Goal: Book appointment/travel/reservation

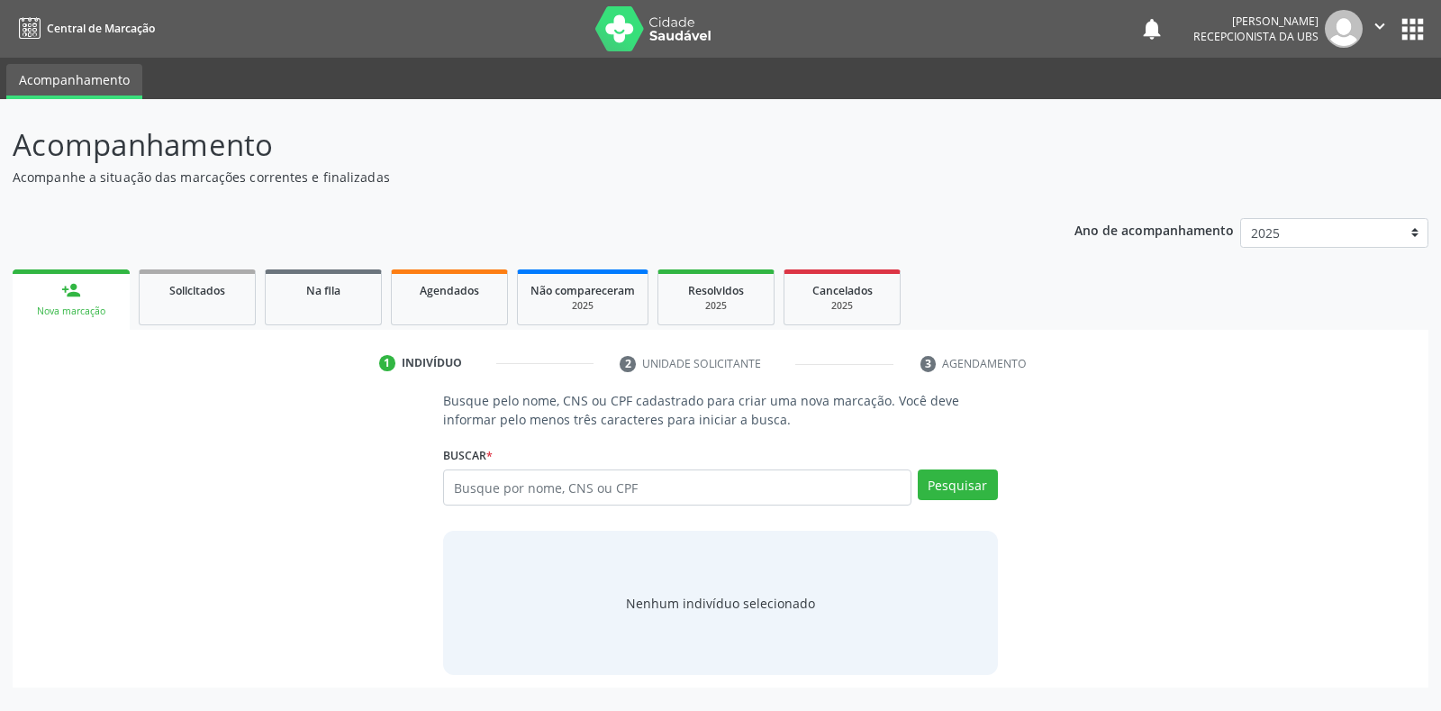
click at [460, 486] on input "text" at bounding box center [676, 487] width 467 height 36
type input "18247800446"
click at [948, 483] on button "Pesquisar" at bounding box center [958, 484] width 80 height 31
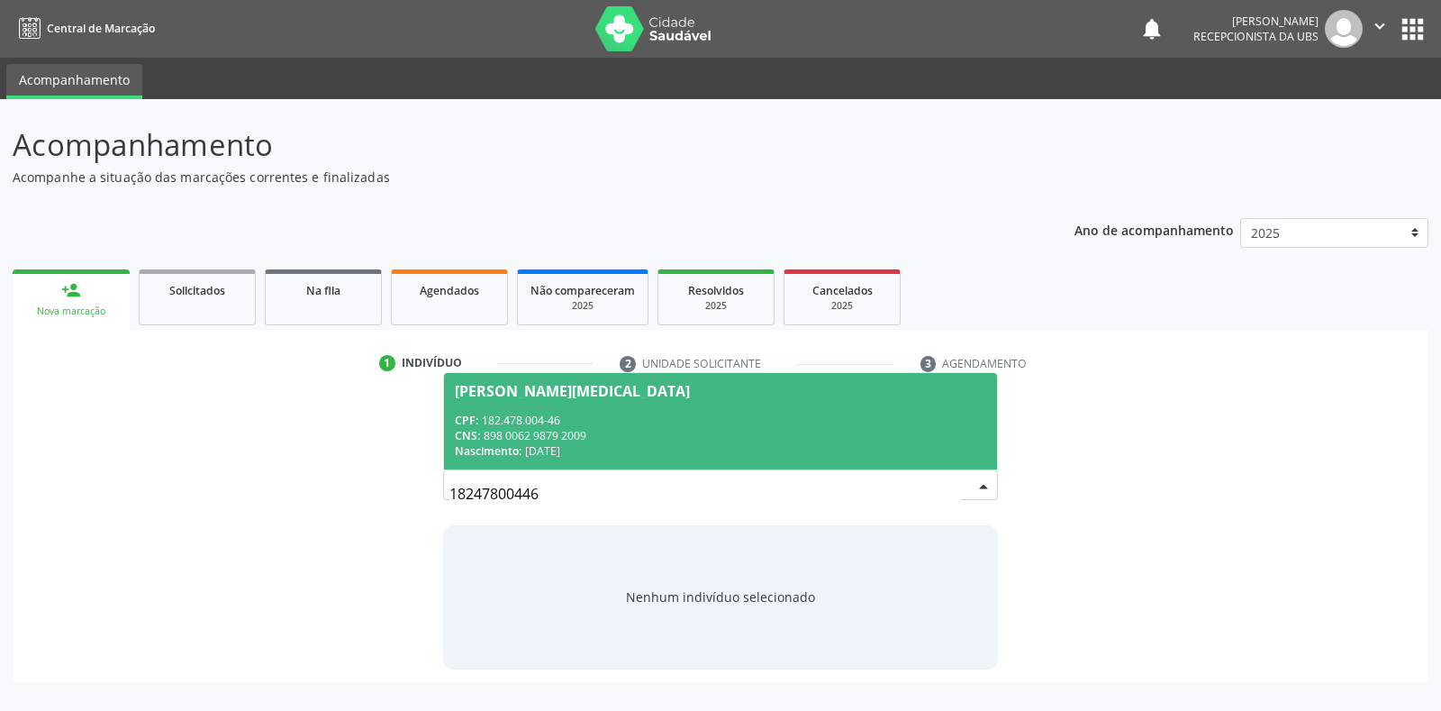
click at [559, 393] on div "[PERSON_NAME][MEDICAL_DATA]" at bounding box center [572, 391] width 235 height 14
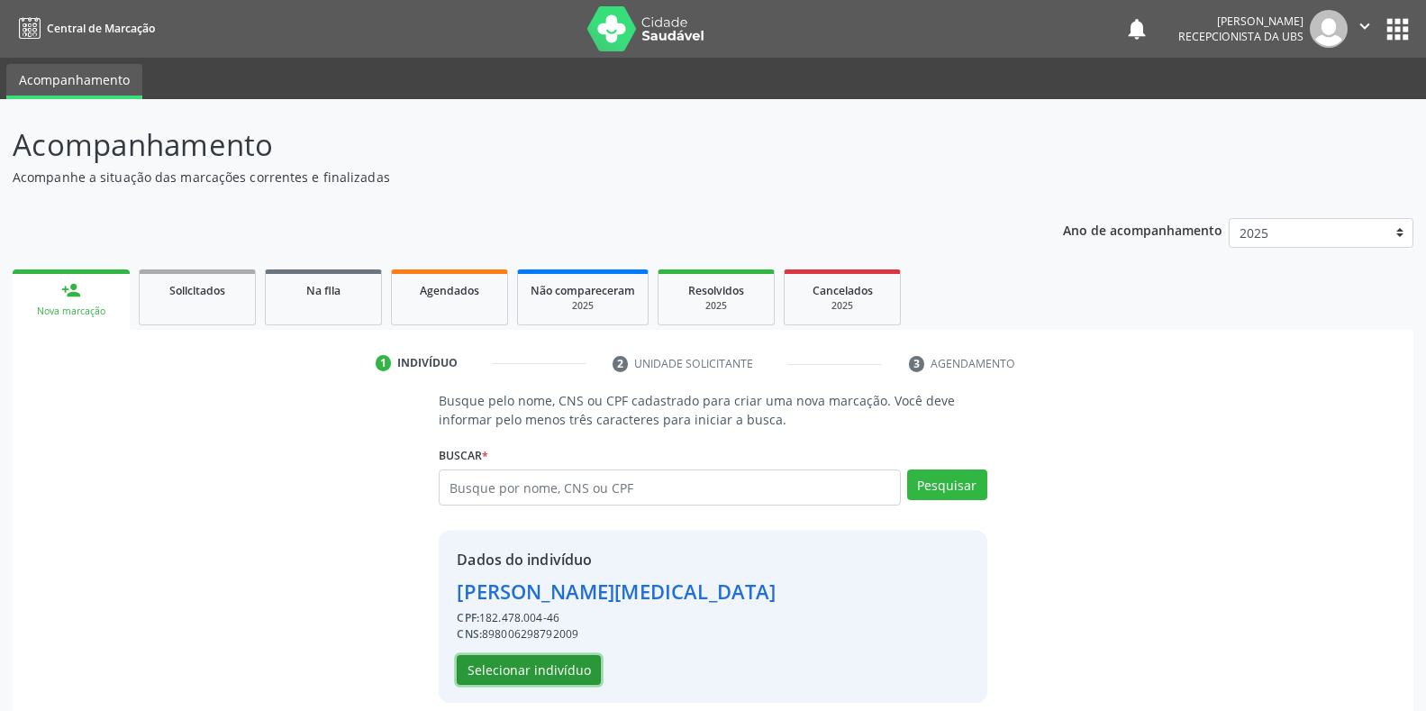
click at [496, 671] on button "Selecionar indivíduo" at bounding box center [529, 670] width 144 height 31
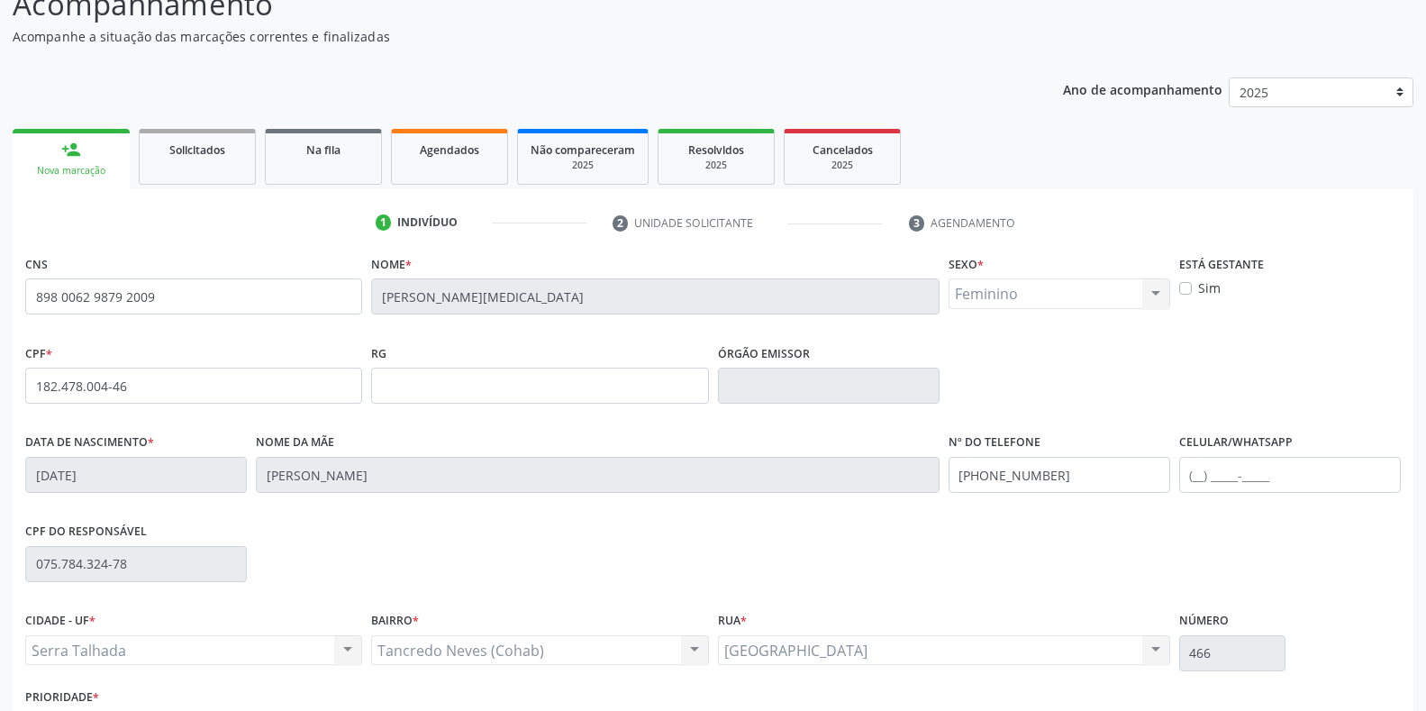
scroll to position [266, 0]
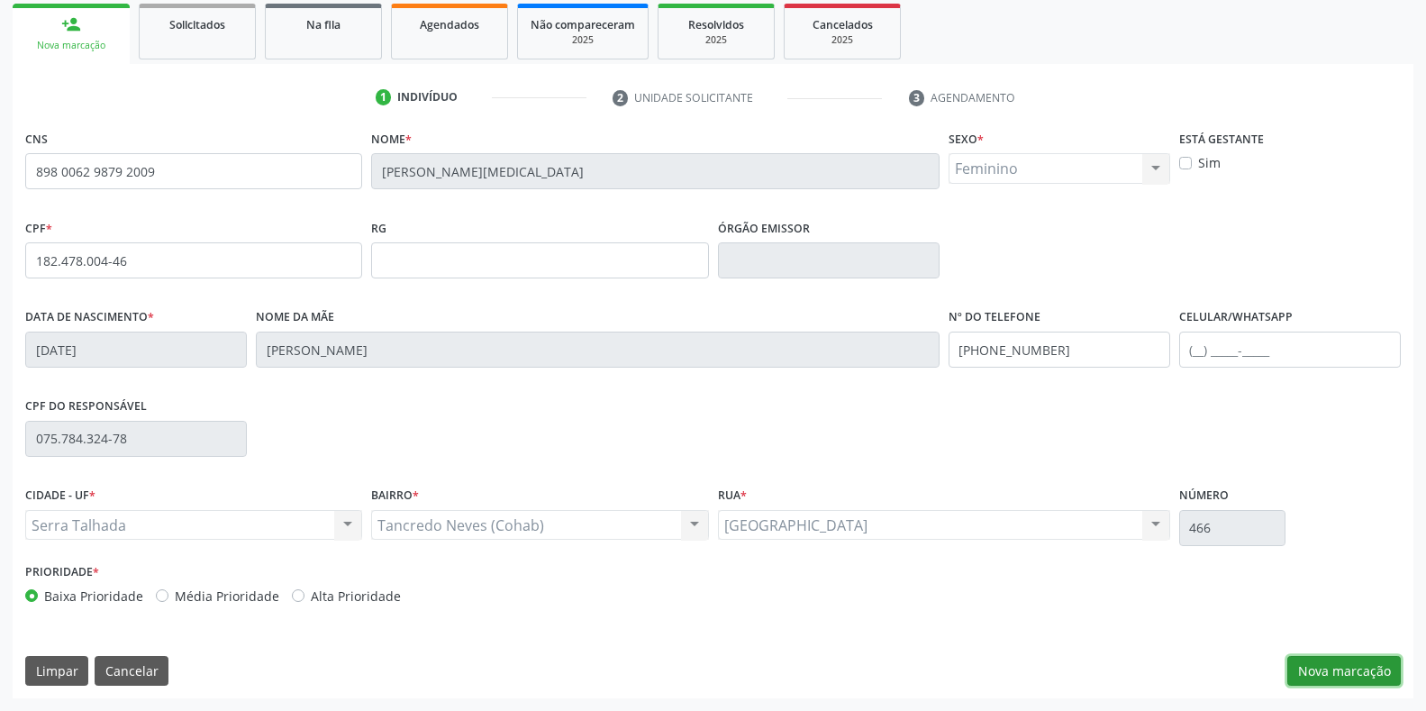
click at [1356, 676] on button "Nova marcação" at bounding box center [1343, 671] width 113 height 31
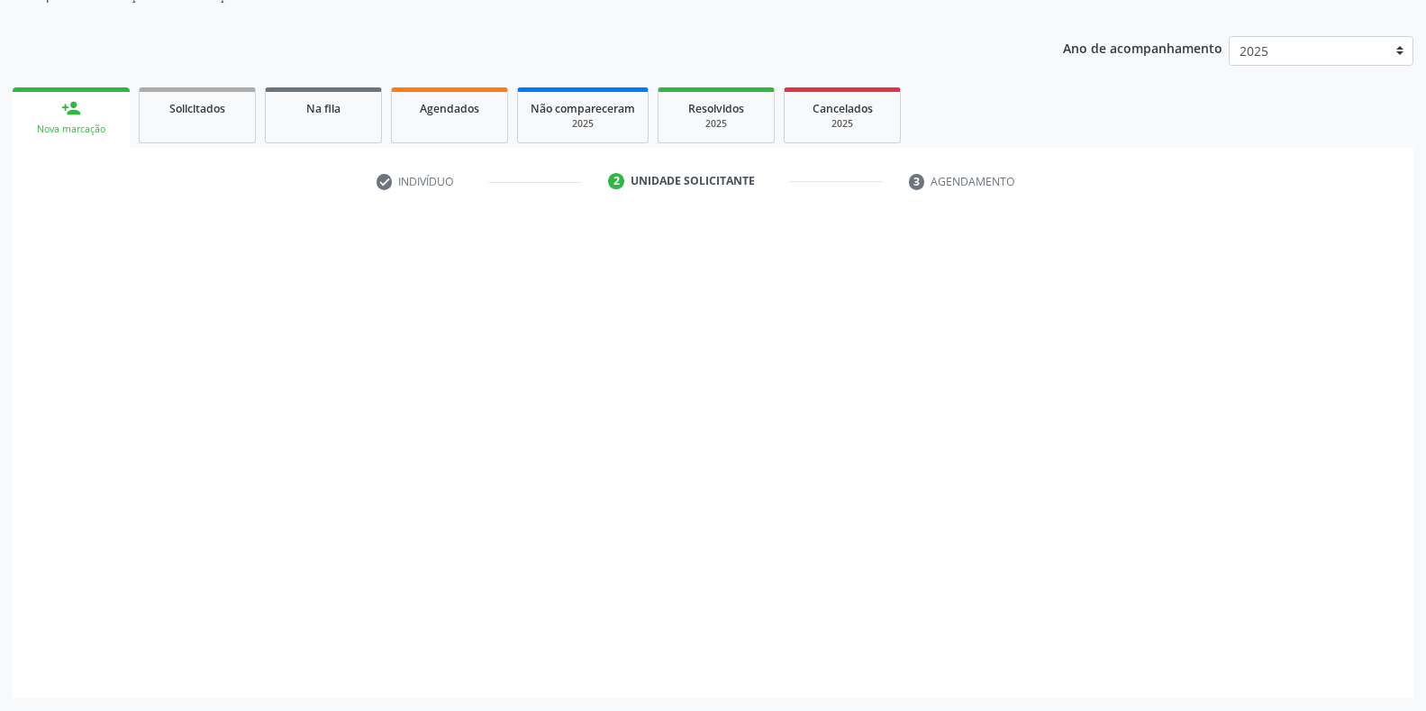
scroll to position [182, 0]
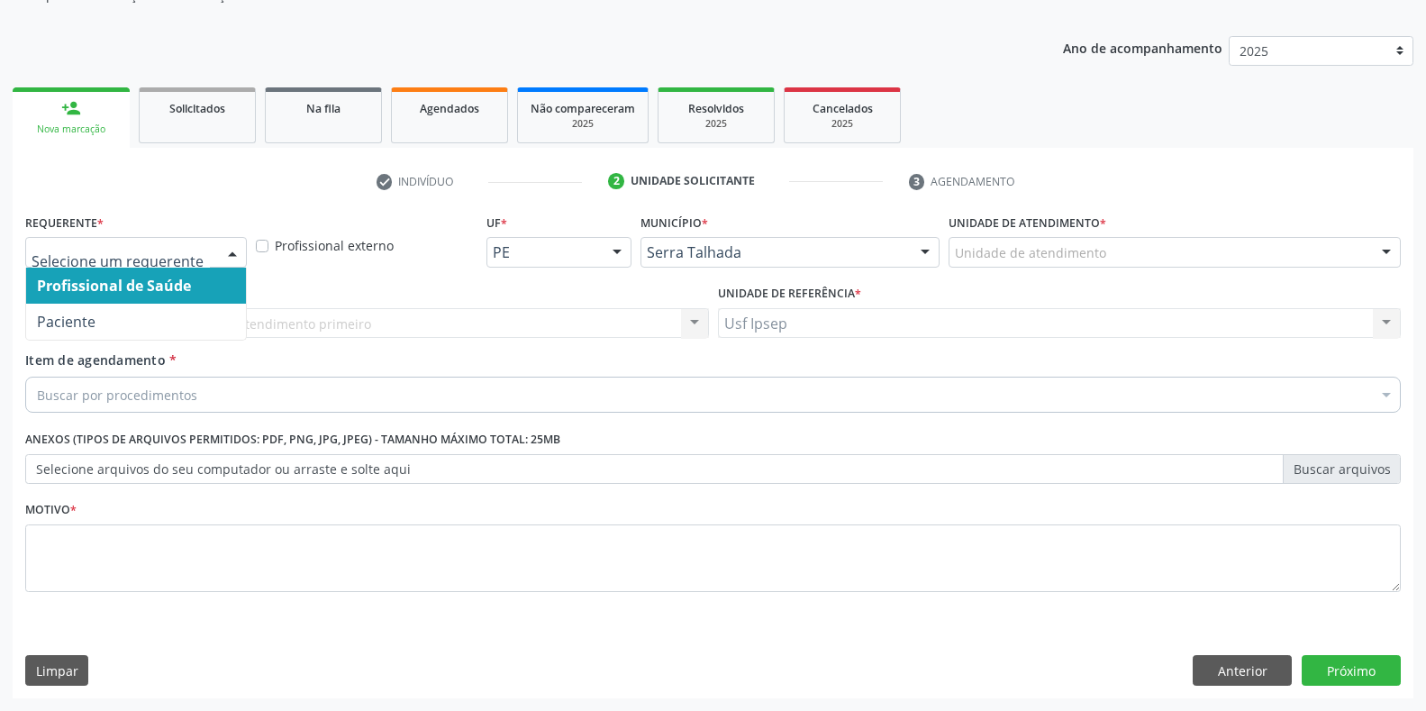
click at [235, 249] on div at bounding box center [232, 253] width 27 height 31
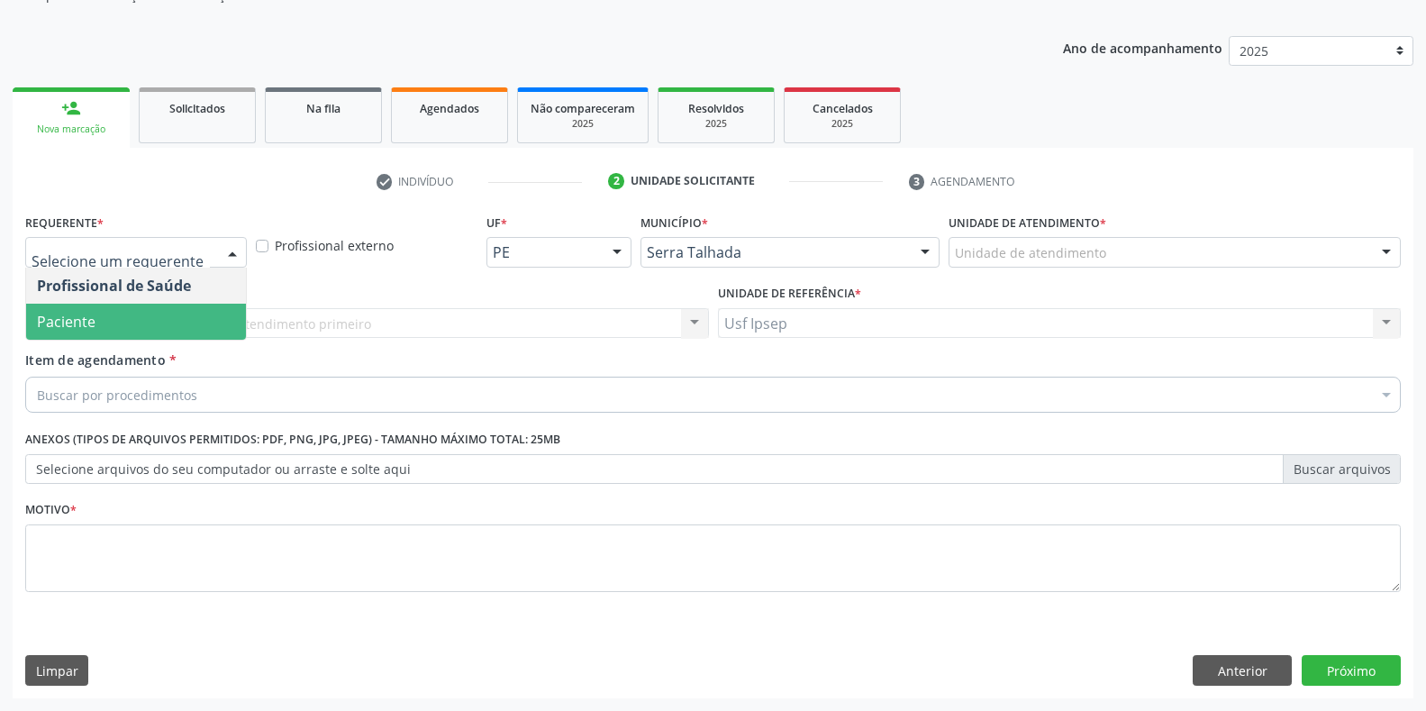
click at [140, 327] on span "Paciente" at bounding box center [136, 321] width 220 height 36
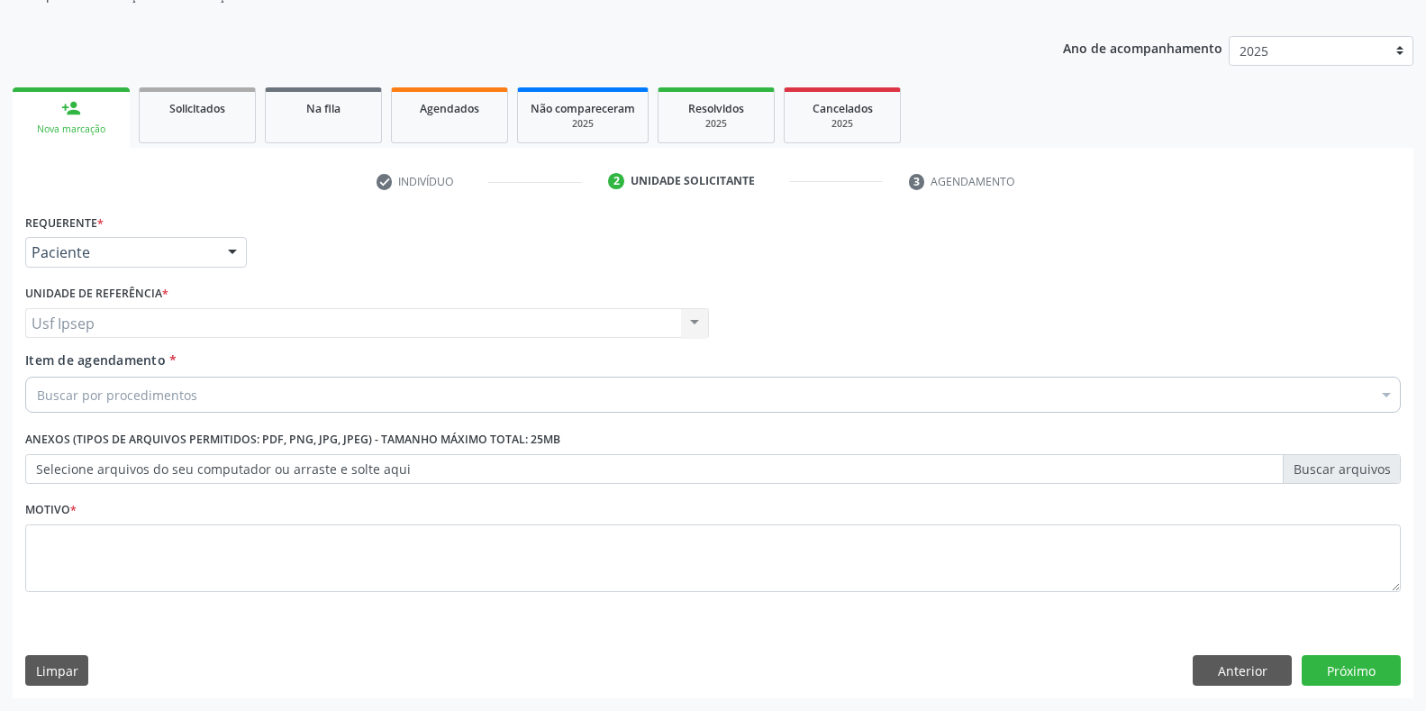
click at [113, 367] on span "Item de agendamento" at bounding box center [95, 359] width 140 height 17
click at [37, 376] on input "Item de agendamento *" at bounding box center [37, 394] width 0 height 36
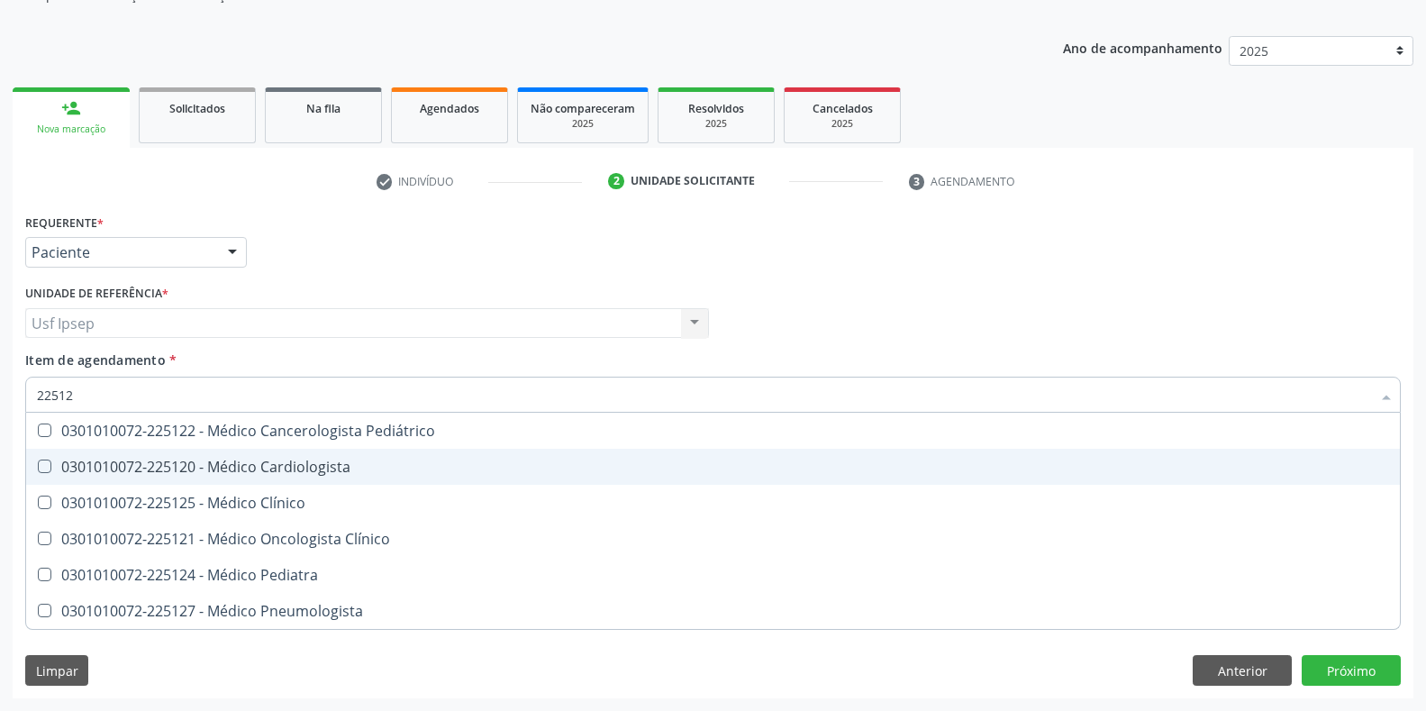
type input "225124"
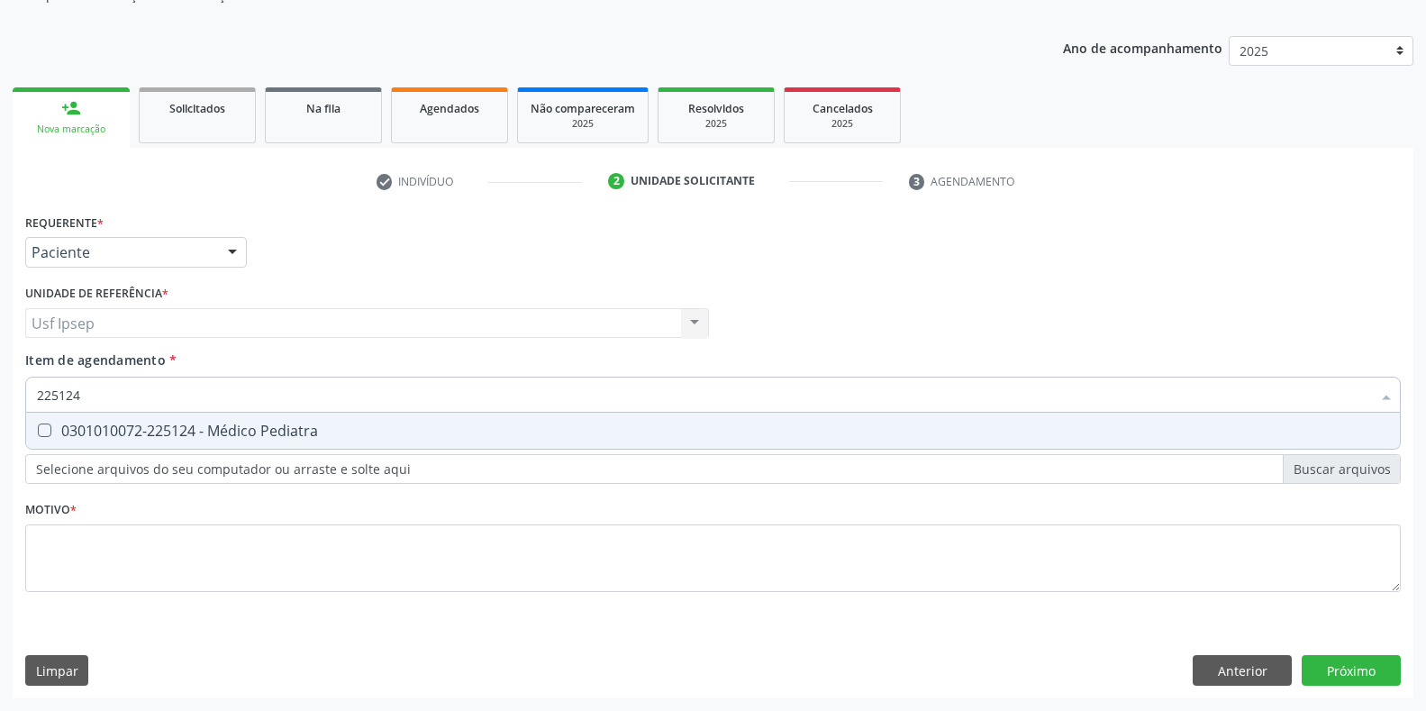
click at [44, 425] on Pediatra at bounding box center [45, 430] width 14 height 14
click at [38, 425] on Pediatra "checkbox" at bounding box center [32, 430] width 12 height 12
checkbox Pediatra "true"
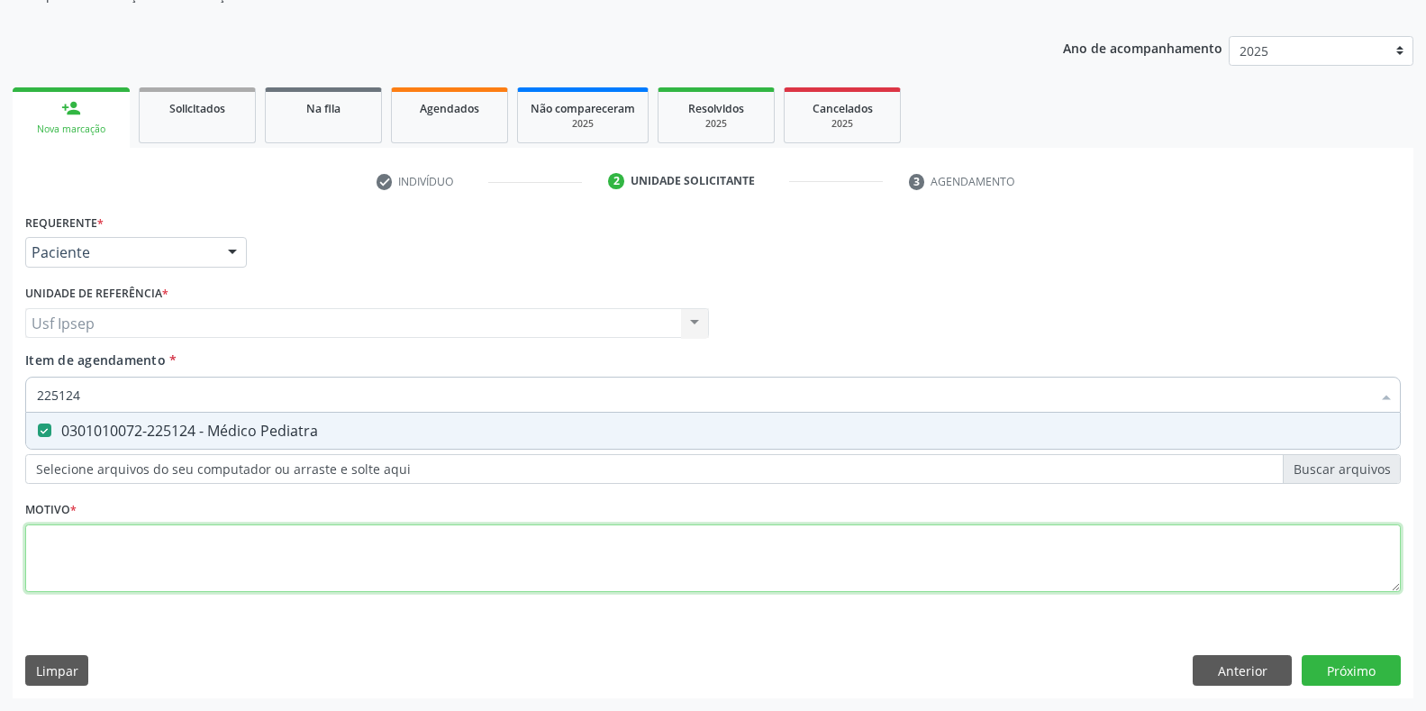
click at [49, 528] on div "Requerente * Paciente Profissional de Saúde Paciente Nenhum resultado encontrad…" at bounding box center [712, 413] width 1375 height 408
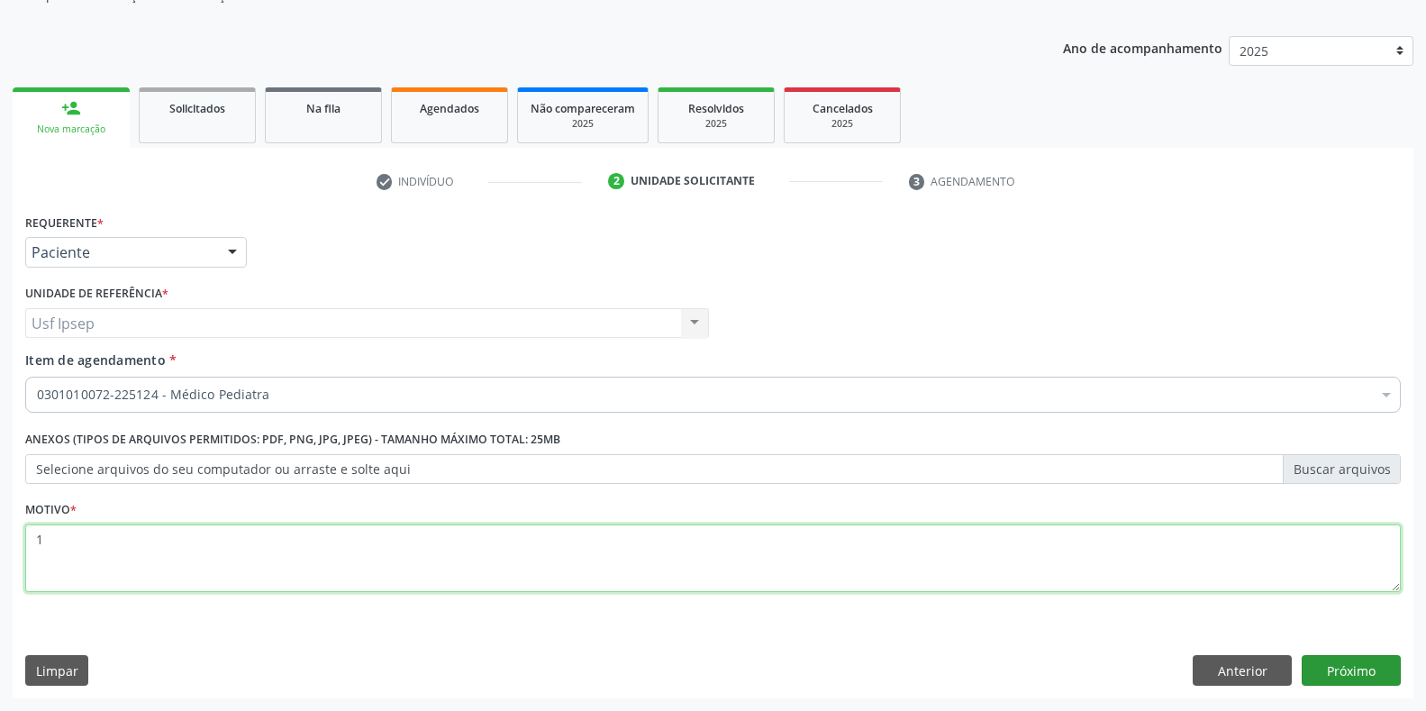
type textarea "1"
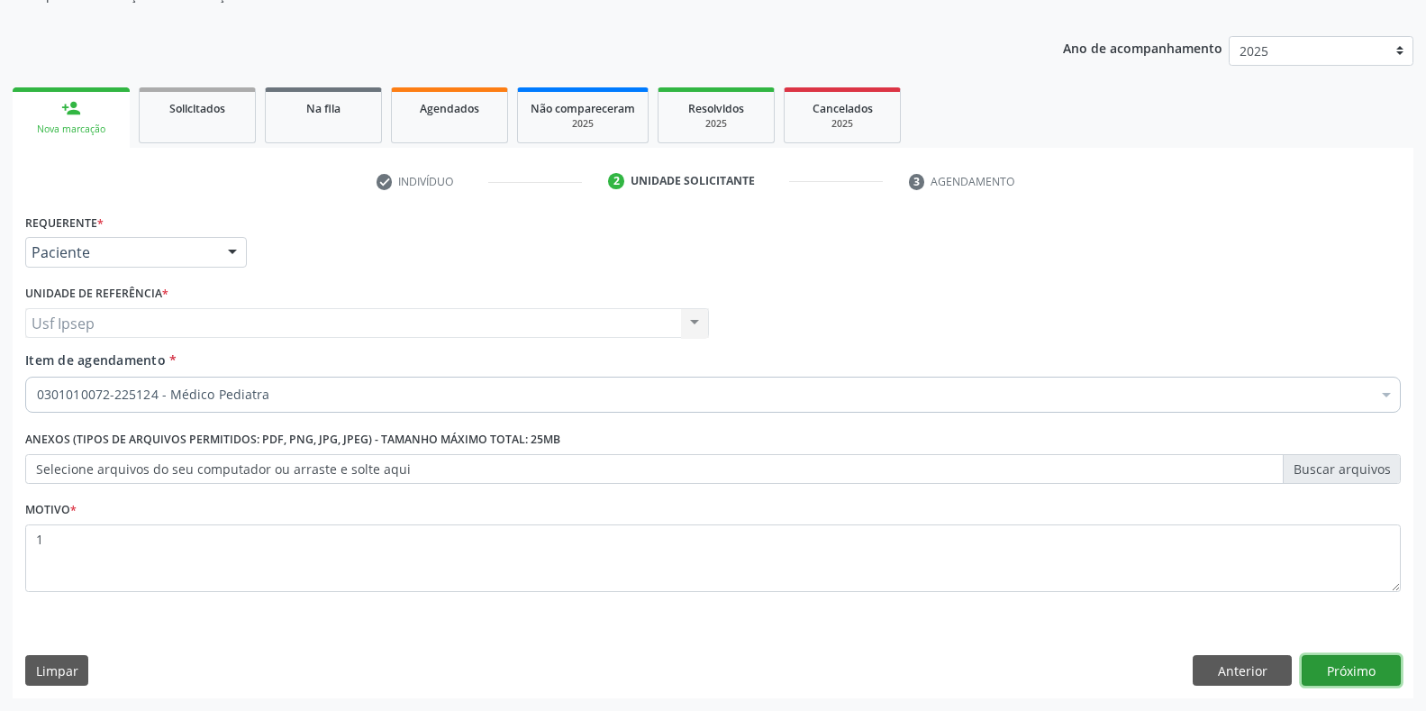
click at [1354, 676] on button "Próximo" at bounding box center [1350, 670] width 99 height 31
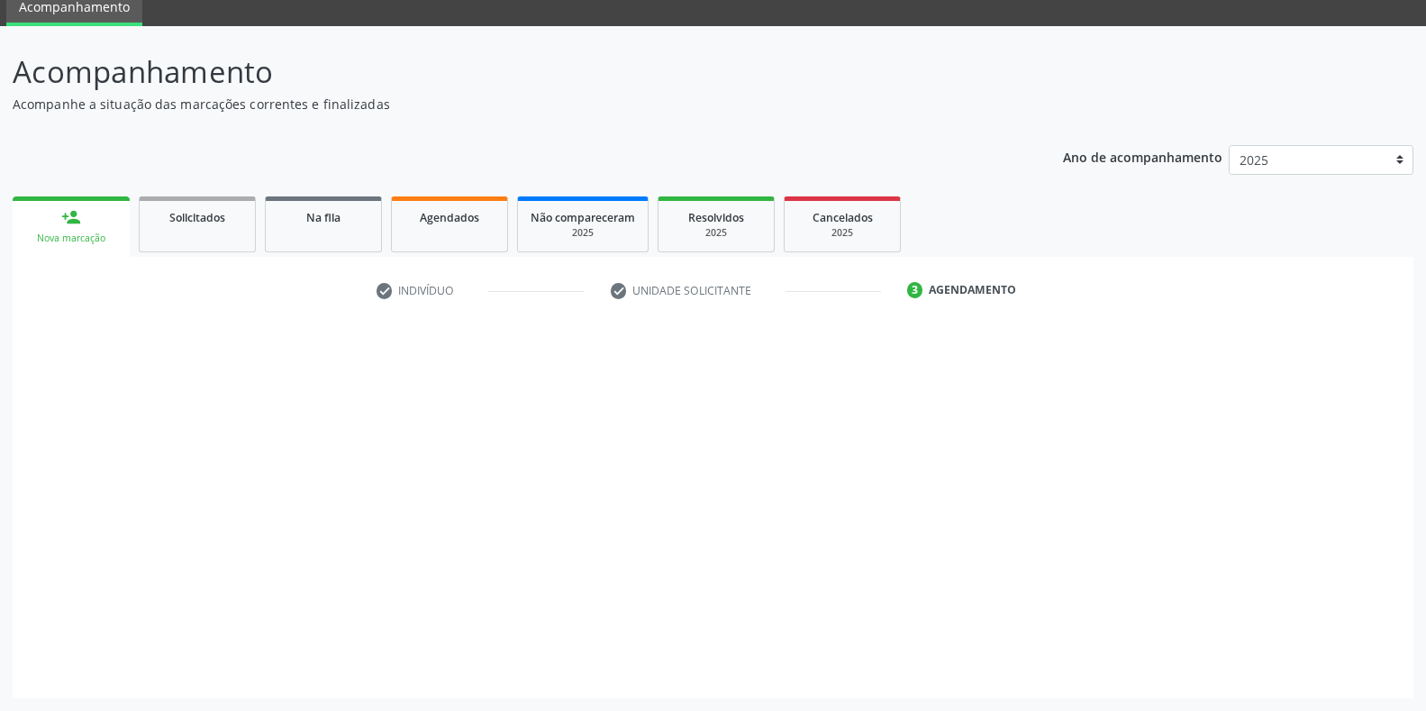
scroll to position [73, 0]
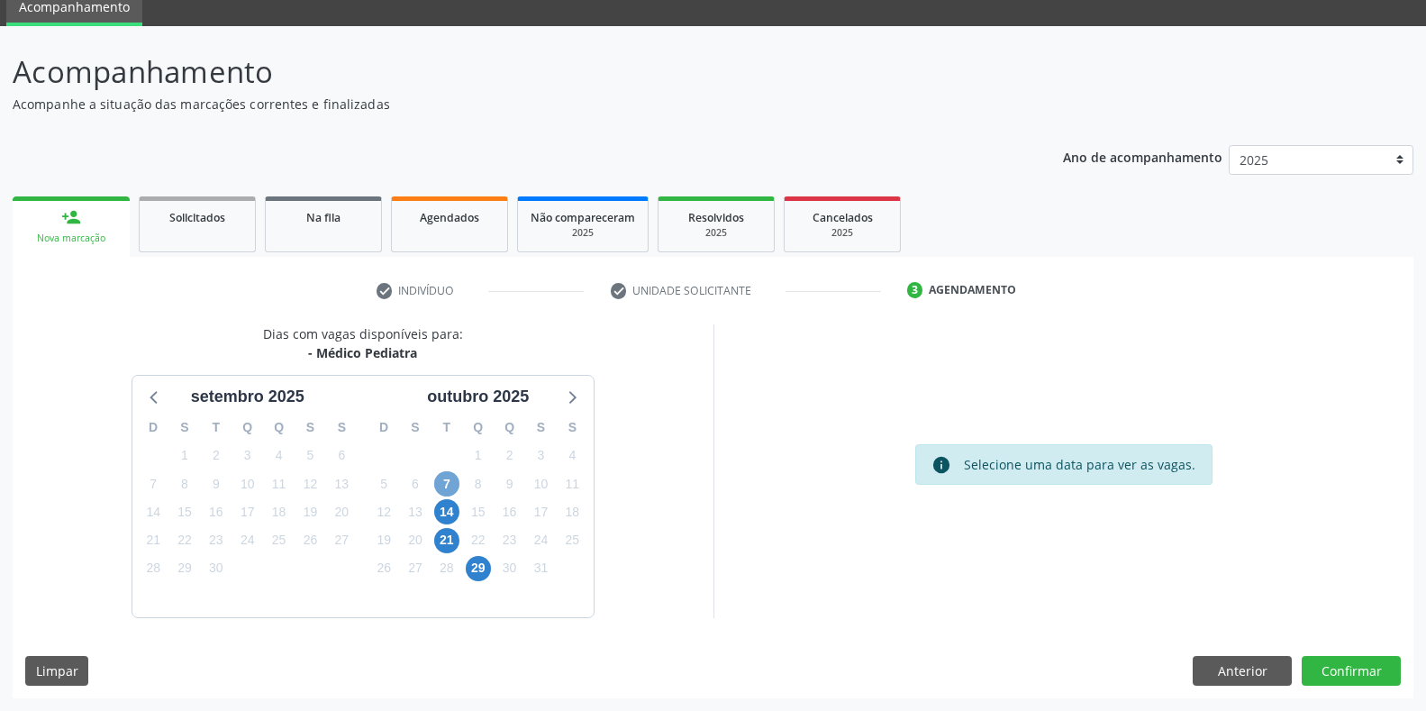
click at [450, 485] on span "7" at bounding box center [446, 483] width 25 height 25
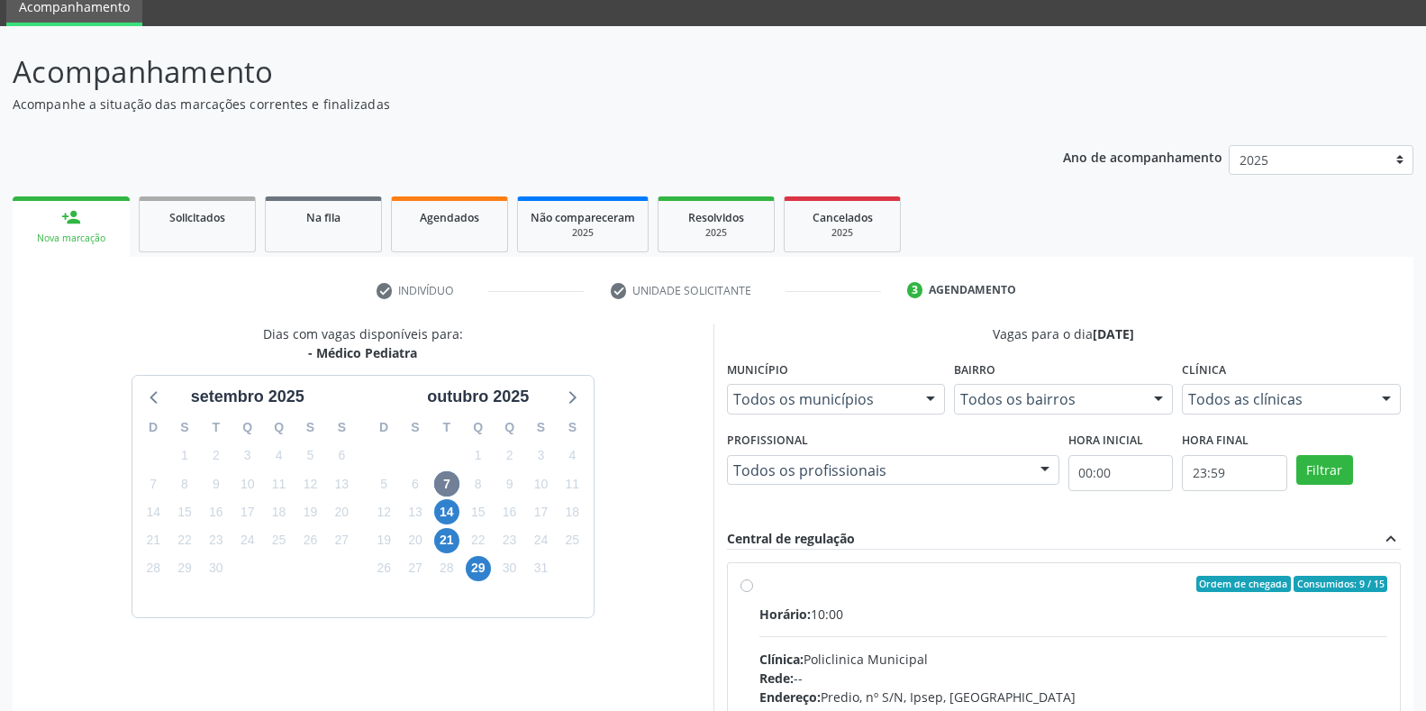
click at [759, 586] on label "Ordem de chegada Consumidos: 9 / 15 Horário: 10:00 Clínica: Policlinica Municip…" at bounding box center [1073, 713] width 629 height 276
click at [746, 586] on input "Ordem de chegada Consumidos: 9 / 15 Horário: 10:00 Clínica: Policlinica Municip…" at bounding box center [746, 583] width 13 height 16
radio input "true"
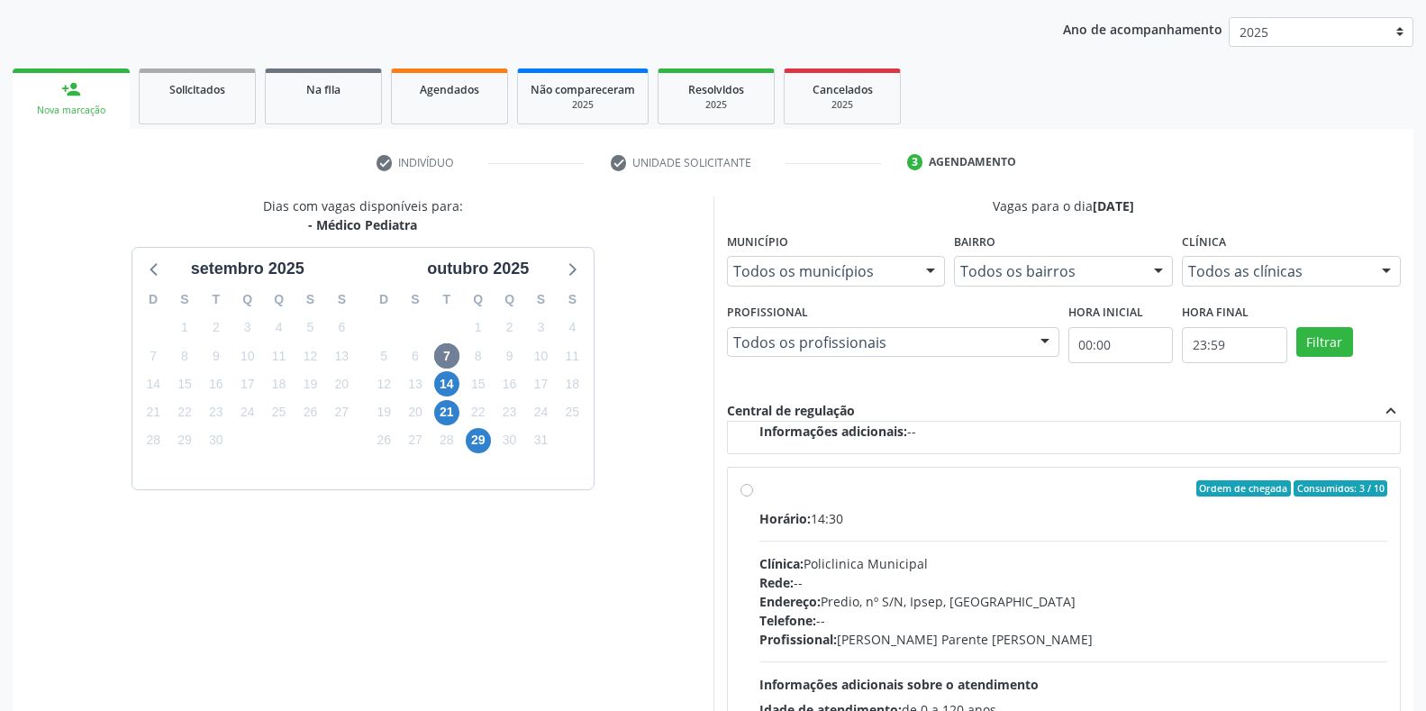
scroll to position [366, 0]
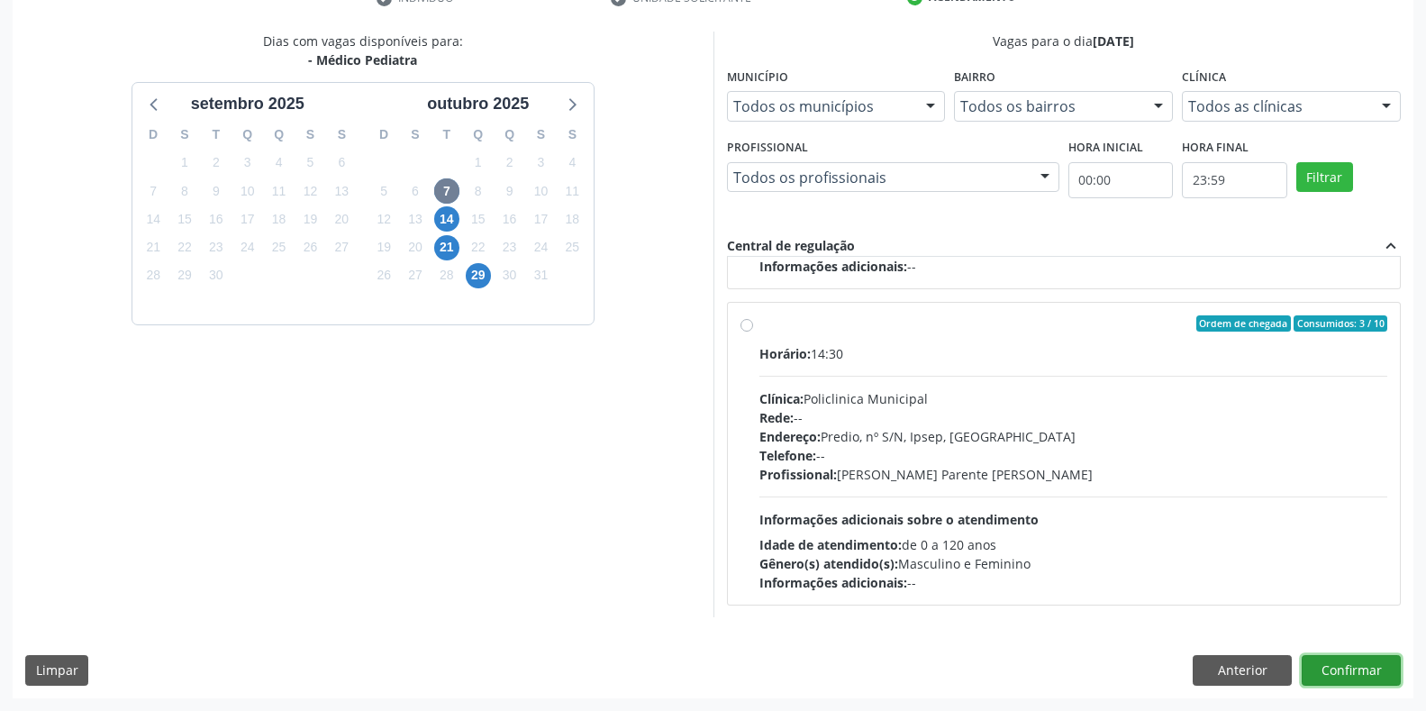
click at [1325, 667] on button "Confirmar" at bounding box center [1350, 670] width 99 height 31
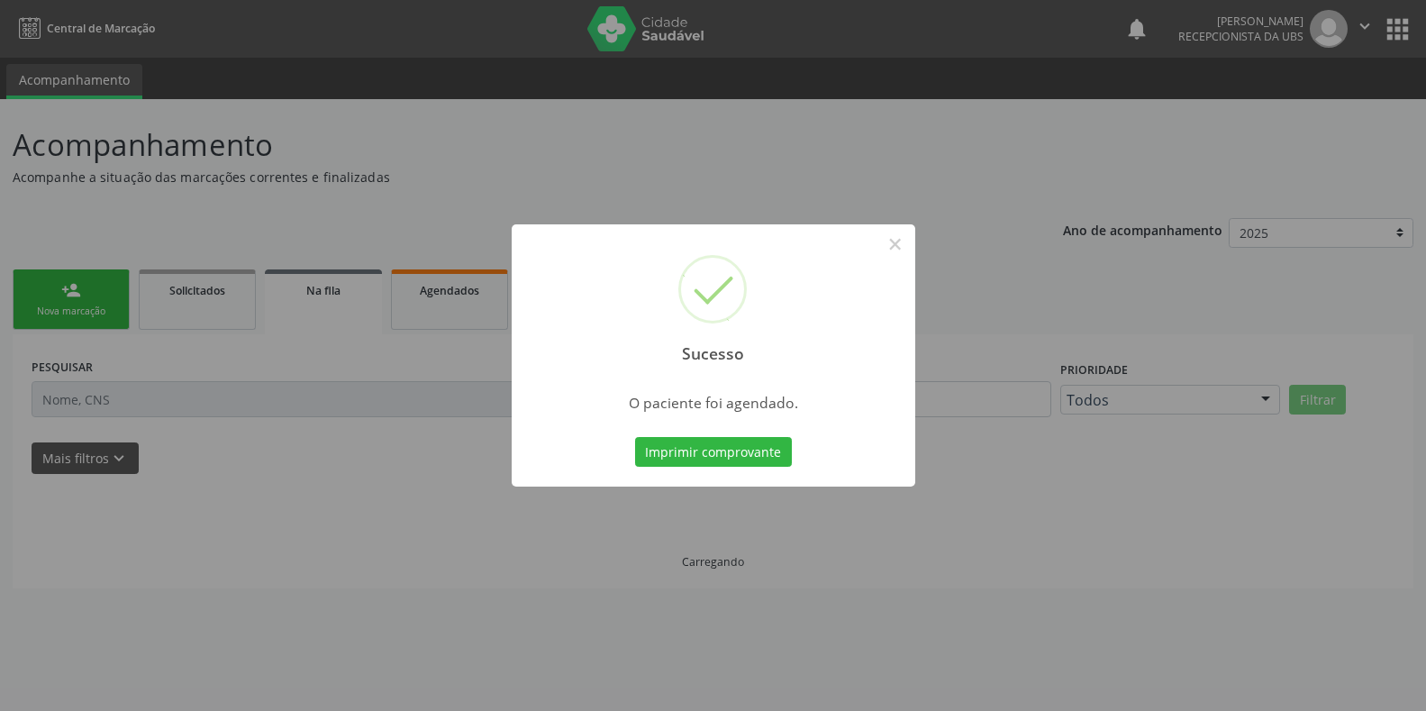
scroll to position [0, 0]
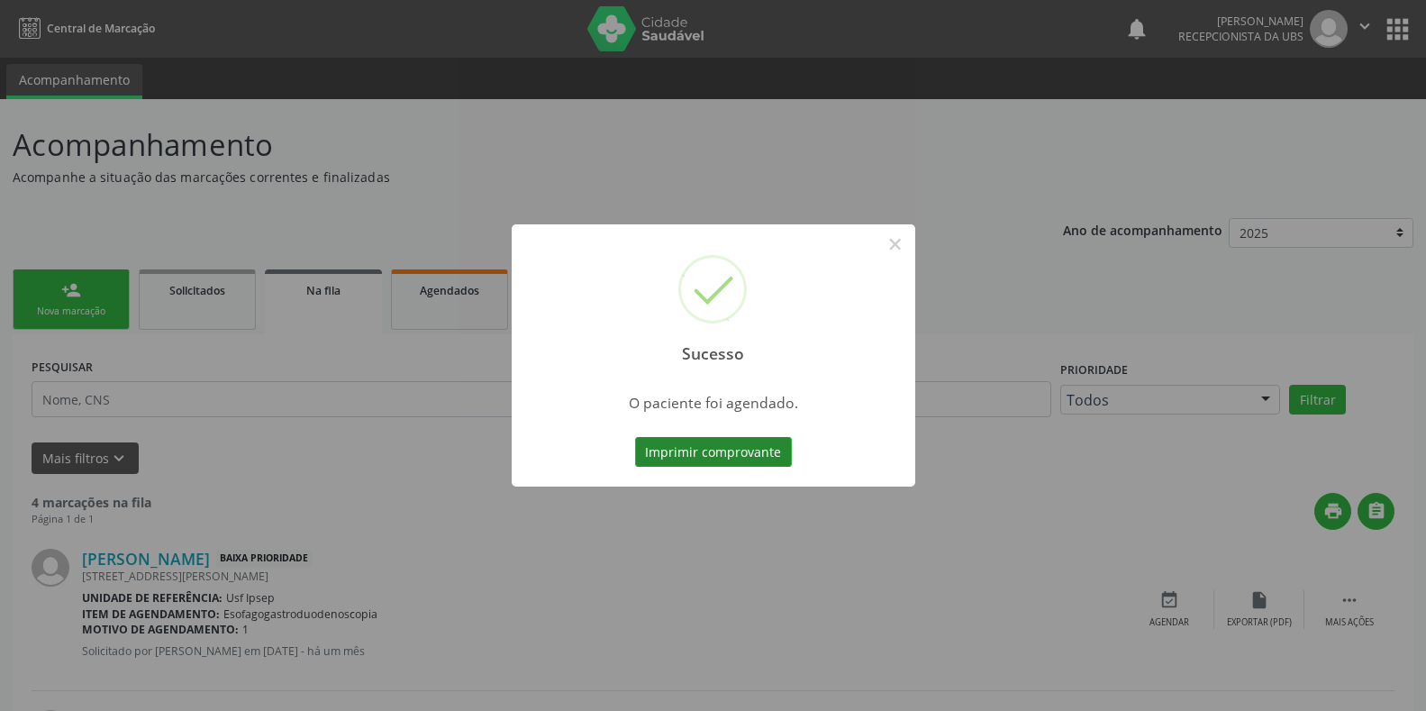
click at [657, 454] on button "Imprimir comprovante" at bounding box center [713, 452] width 157 height 31
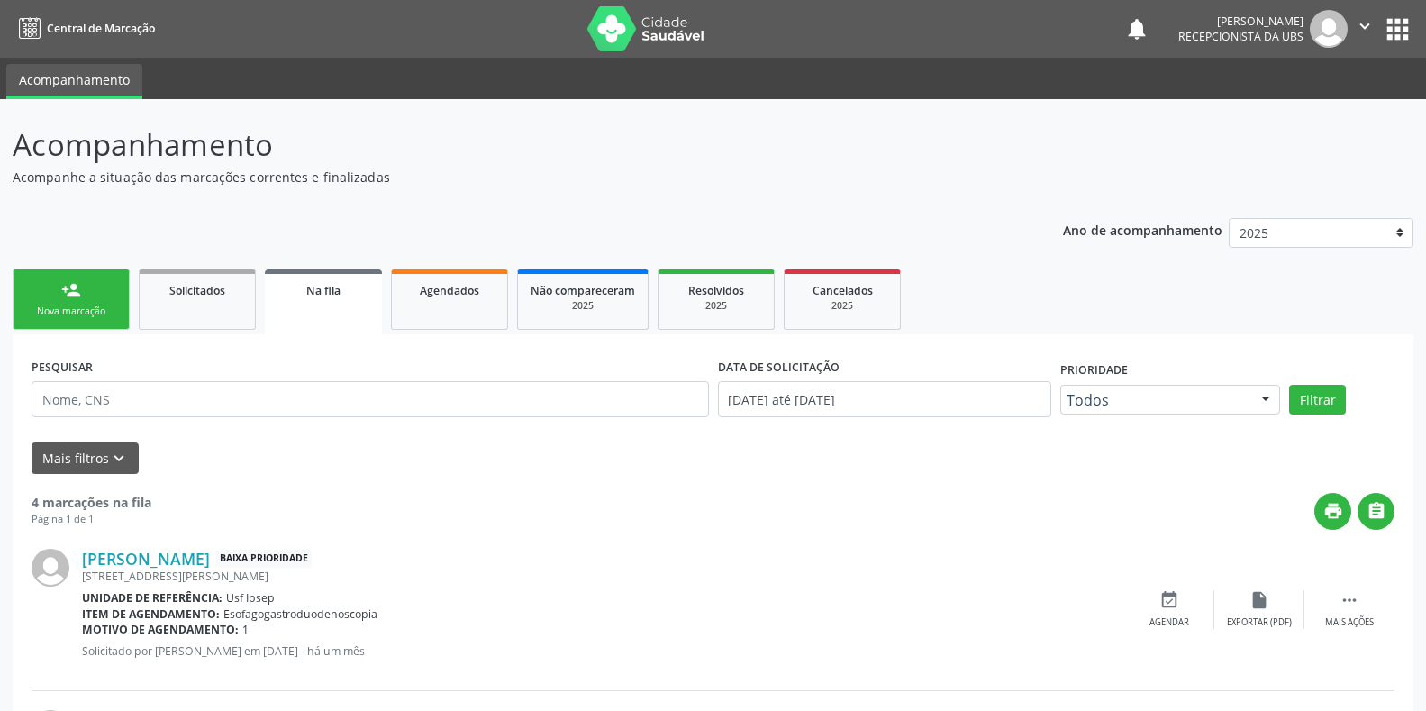
click at [53, 319] on div "Sucesso × O paciente foi agendado. Imprimir comprovante Cancel" at bounding box center [713, 355] width 1426 height 711
click at [66, 317] on div "Sucesso × O paciente foi agendado. Imprimir comprovante Cancel" at bounding box center [713, 355] width 1426 height 711
click at [53, 307] on div "Sucesso × O paciente foi agendado. Imprimir comprovante Cancel" at bounding box center [713, 355] width 1426 height 711
click at [55, 320] on div "Sucesso × O paciente foi agendado. Imprimir comprovante Cancel" at bounding box center [713, 355] width 1426 height 711
click at [57, 310] on div "Sucesso × O paciente foi agendado. Imprimir comprovante Cancel" at bounding box center [713, 355] width 1426 height 711
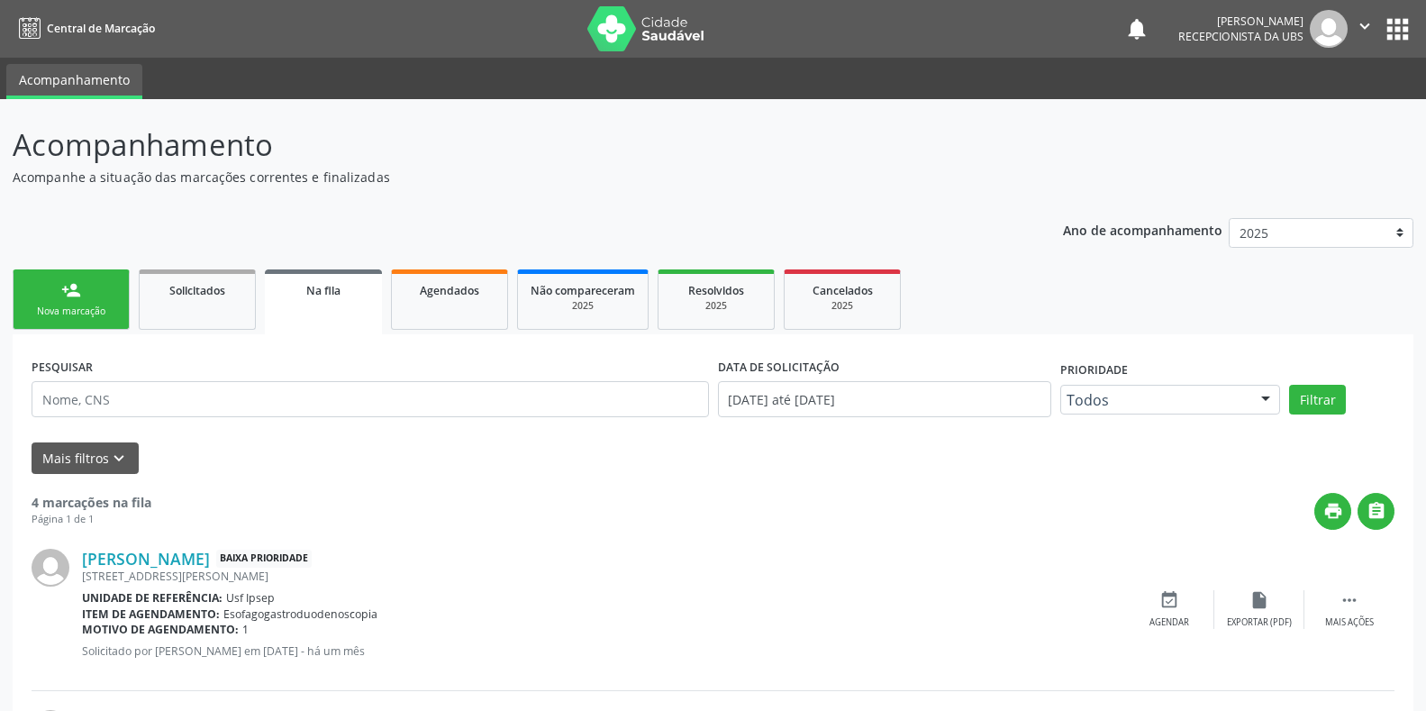
click at [59, 312] on div "Sucesso × O paciente foi agendado. Imprimir comprovante Cancel" at bounding box center [713, 355] width 1426 height 711
click at [60, 313] on div "Sucesso × O paciente foi agendado. Imprimir comprovante Cancel" at bounding box center [713, 355] width 1426 height 711
click at [66, 306] on div "Sucesso × O paciente foi agendado. Imprimir comprovante Cancel" at bounding box center [713, 355] width 1426 height 711
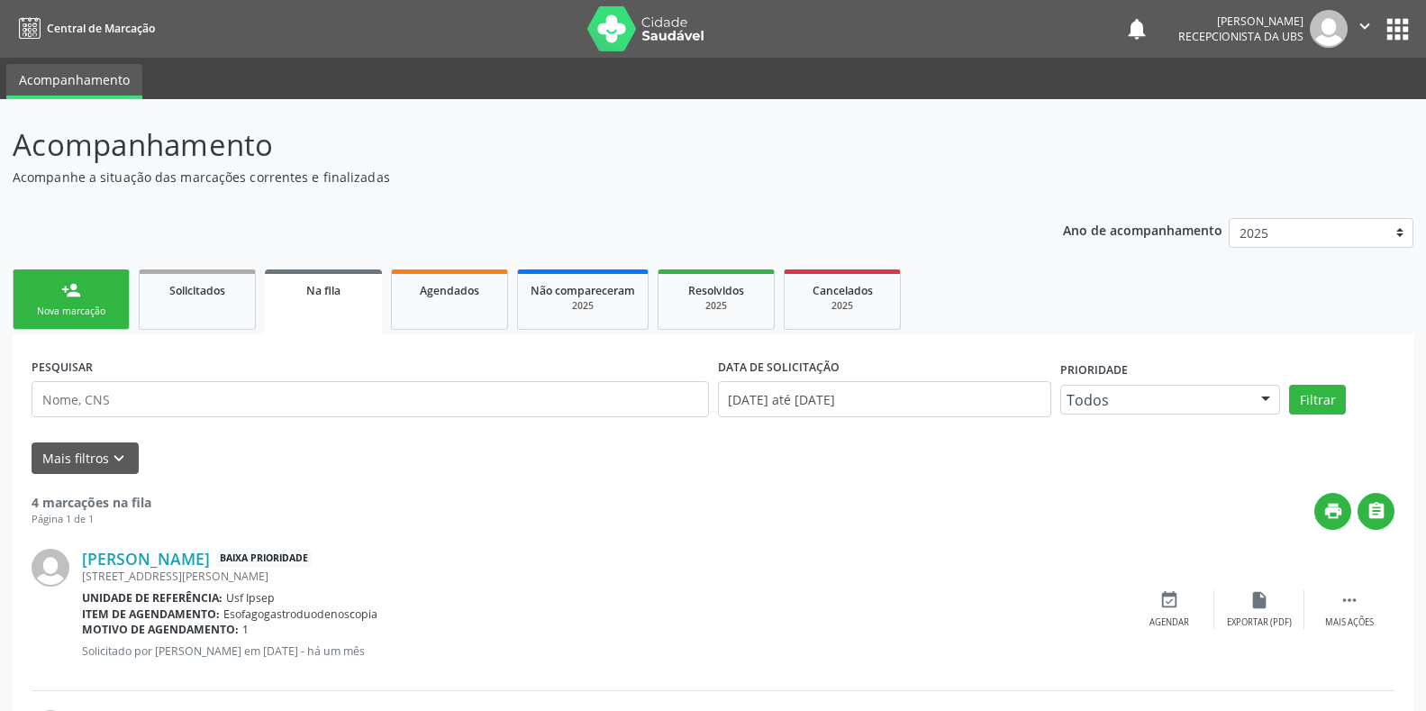
click at [67, 310] on div "Sucesso × O paciente foi agendado. Imprimir comprovante Cancel" at bounding box center [713, 355] width 1426 height 711
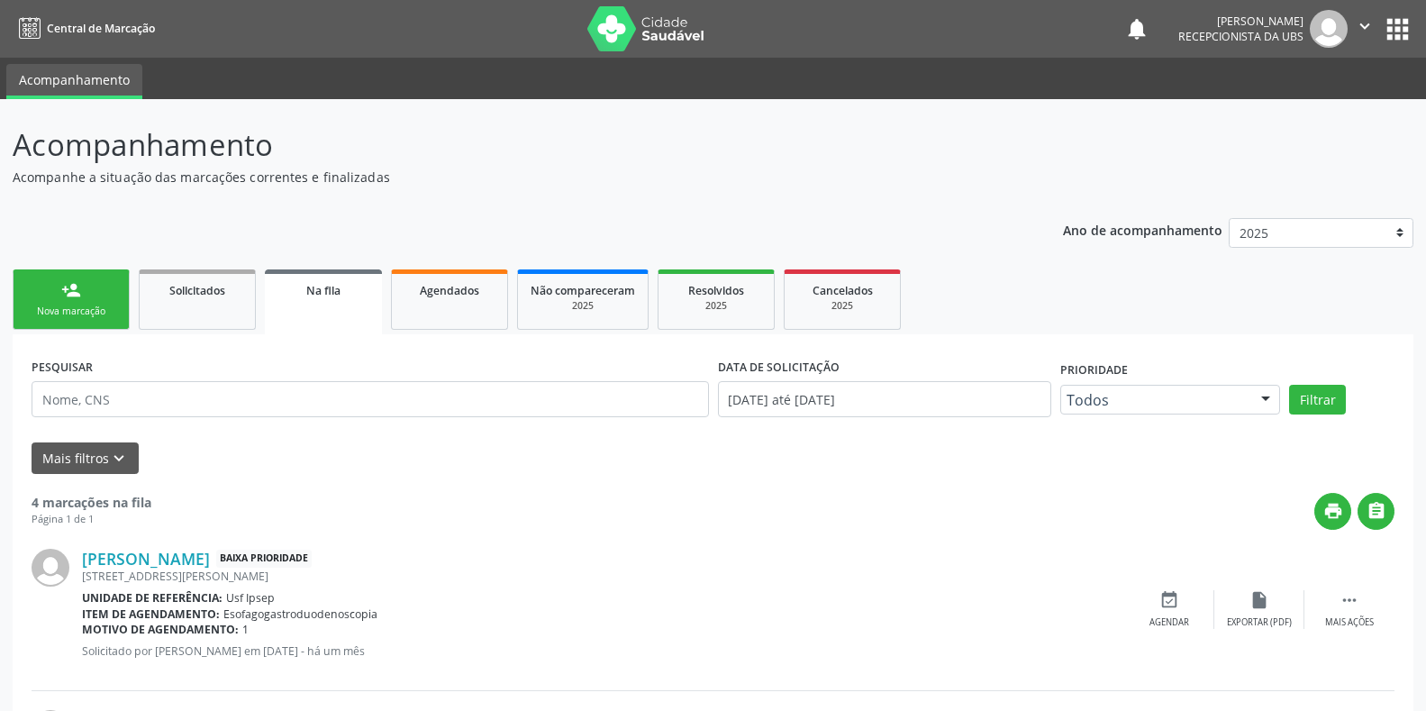
click at [84, 319] on div "Sucesso × O paciente foi agendado. Imprimir comprovante Cancel" at bounding box center [713, 355] width 1426 height 711
click at [69, 320] on div "Sucesso × O paciente foi agendado. Imprimir comprovante Cancel" at bounding box center [713, 355] width 1426 height 711
click at [81, 309] on div "Sucesso × O paciente foi agendado. Imprimir comprovante Cancel" at bounding box center [713, 355] width 1426 height 711
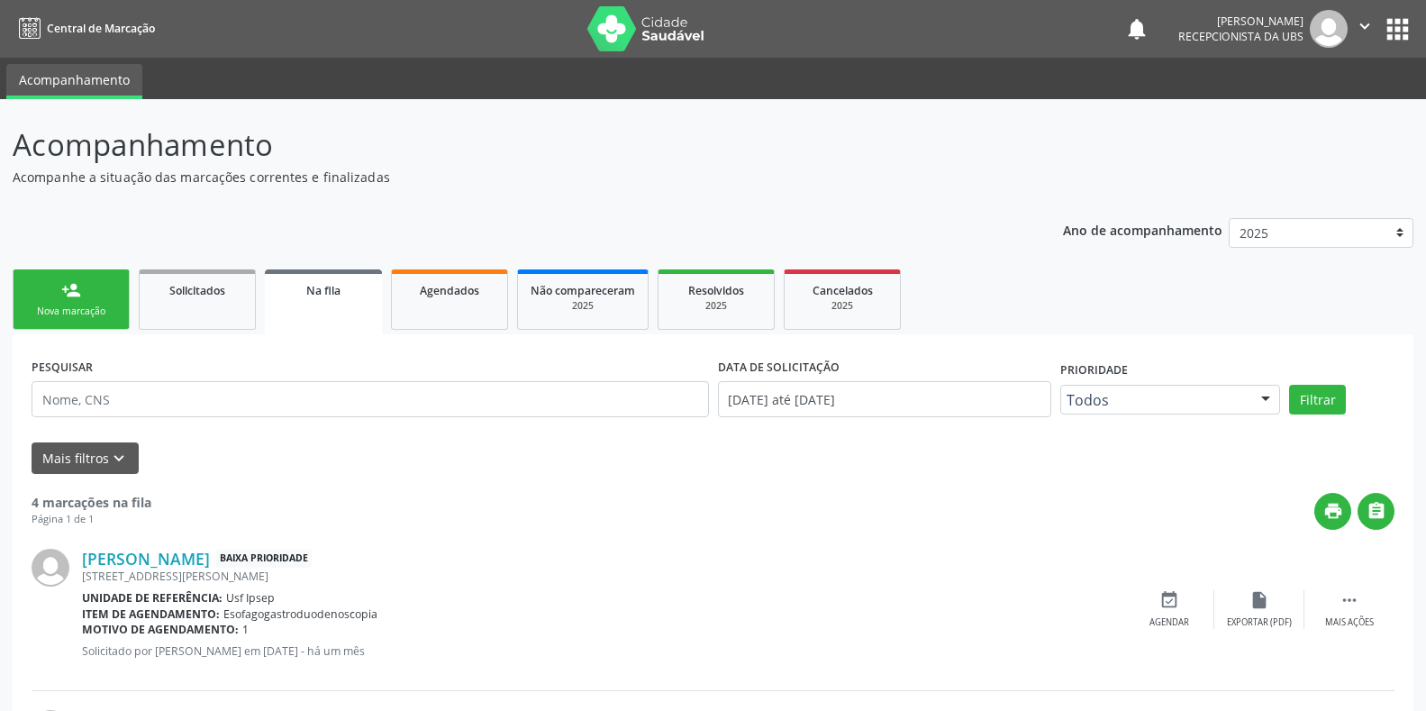
click at [72, 312] on div "Sucesso × O paciente foi agendado. Imprimir comprovante Cancel" at bounding box center [713, 355] width 1426 height 711
click at [77, 291] on div "Sucesso × O paciente foi agendado. Imprimir comprovante Cancel" at bounding box center [713, 355] width 1426 height 711
click at [74, 293] on div "Sucesso × O paciente foi agendado. Imprimir comprovante Cancel" at bounding box center [713, 355] width 1426 height 711
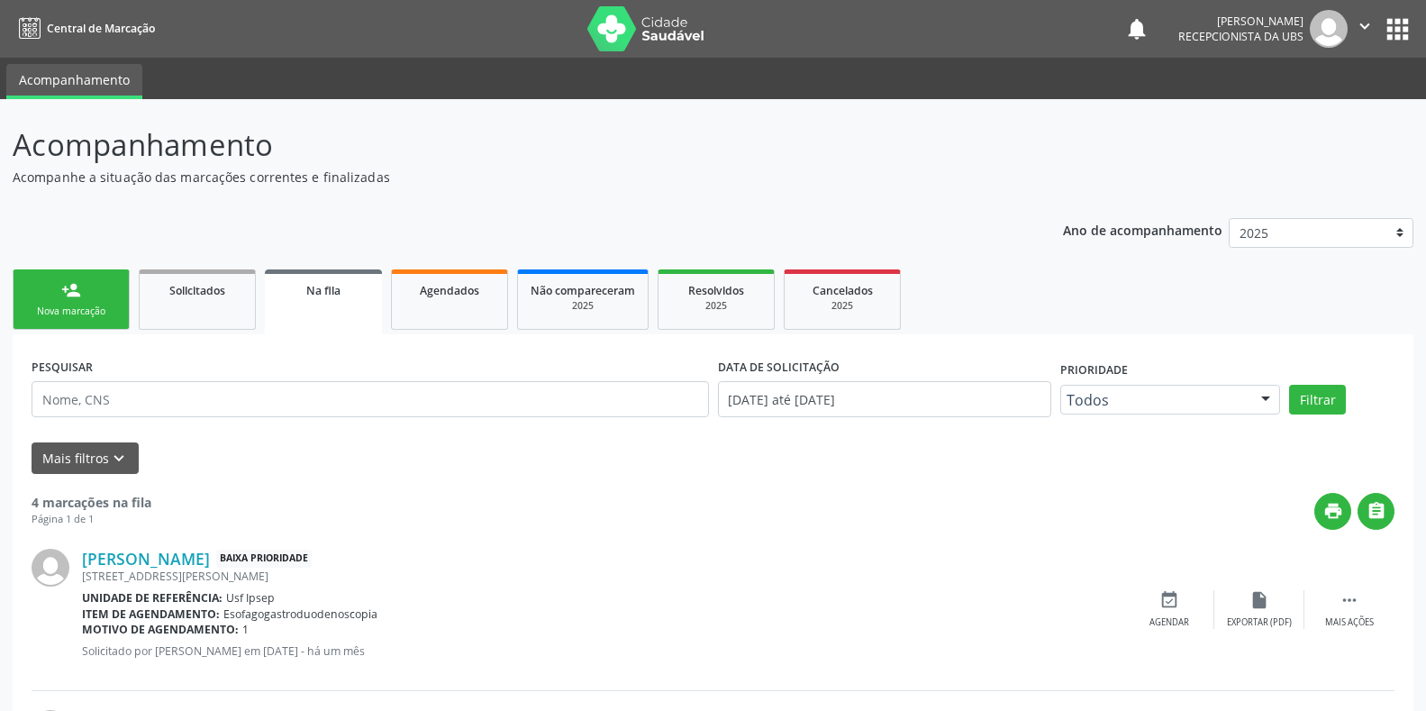
click at [730, 598] on div "Sucesso × O paciente foi agendado. Imprimir comprovante Cancel" at bounding box center [713, 355] width 1426 height 711
click at [92, 308] on div "Sucesso × O paciente foi agendado. Imprimir comprovante Cancel" at bounding box center [713, 355] width 1426 height 711
click at [75, 311] on div "Sucesso × O paciente foi agendado. Imprimir comprovante Cancel" at bounding box center [713, 355] width 1426 height 711
click at [69, 315] on div "Sucesso × O paciente foi agendado. Imprimir comprovante Cancel" at bounding box center [713, 355] width 1426 height 711
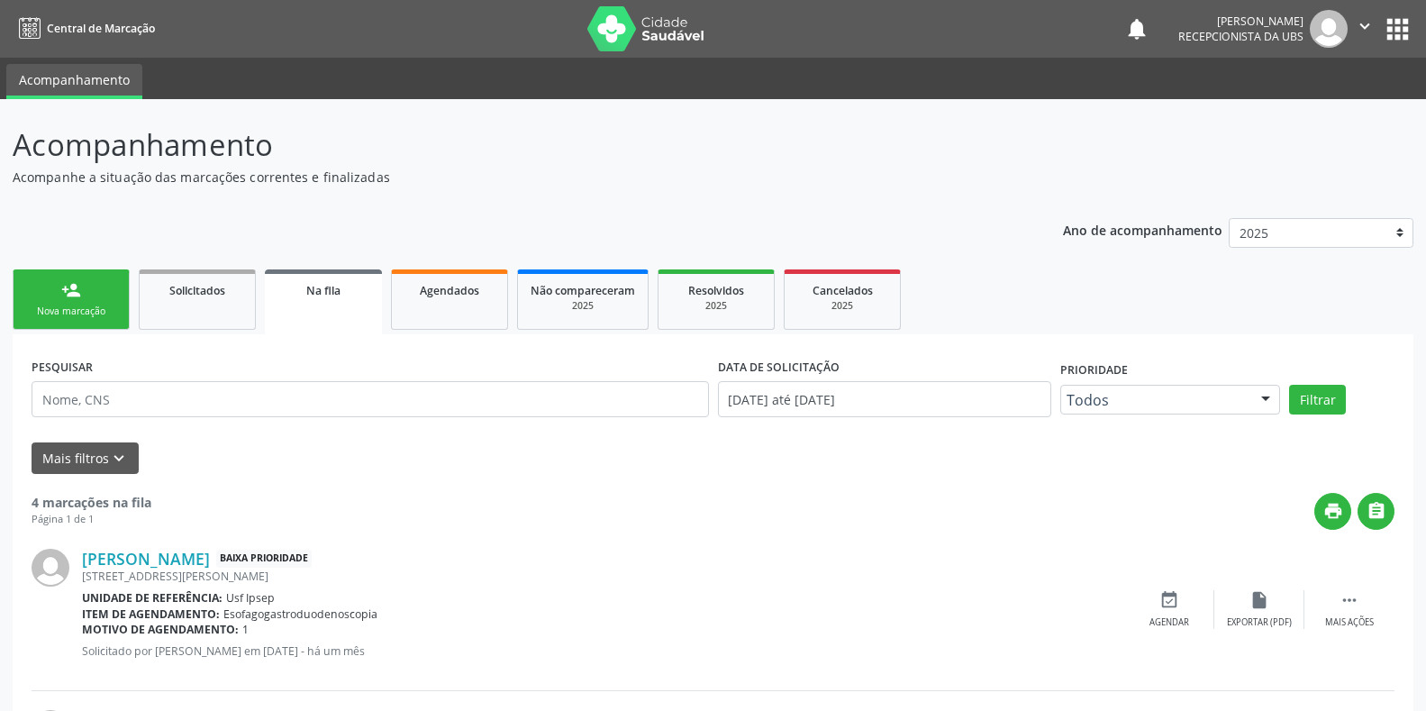
click at [69, 315] on div "Sucesso × O paciente foi agendado. Imprimir comprovante Cancel" at bounding box center [713, 355] width 1426 height 711
click at [73, 316] on div "Sucesso × O paciente foi agendado. Imprimir comprovante Cancel" at bounding box center [713, 355] width 1426 height 711
click at [74, 315] on div "Sucesso × O paciente foi agendado. Imprimir comprovante Cancel" at bounding box center [713, 355] width 1426 height 711
